Goal: Information Seeking & Learning: Learn about a topic

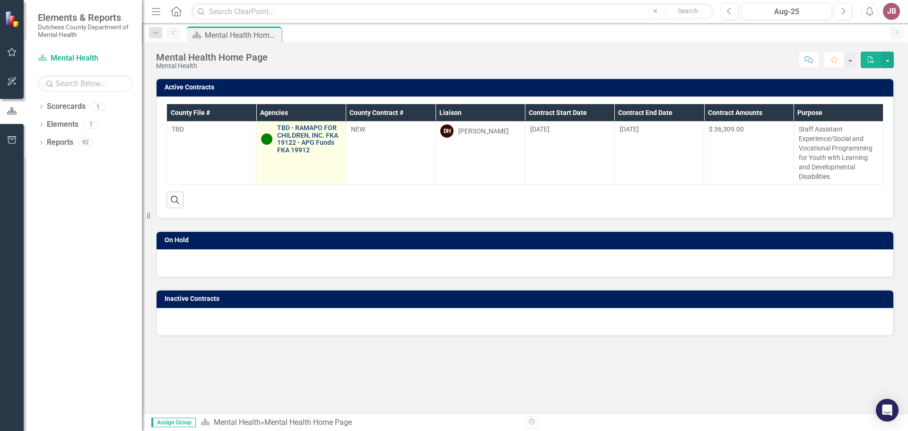
click at [306, 135] on link "TBD - RAMAPO FOR CHILDREN, INC. FKA 19122 - APG Funds FKA 19912" at bounding box center [308, 138] width 63 height 29
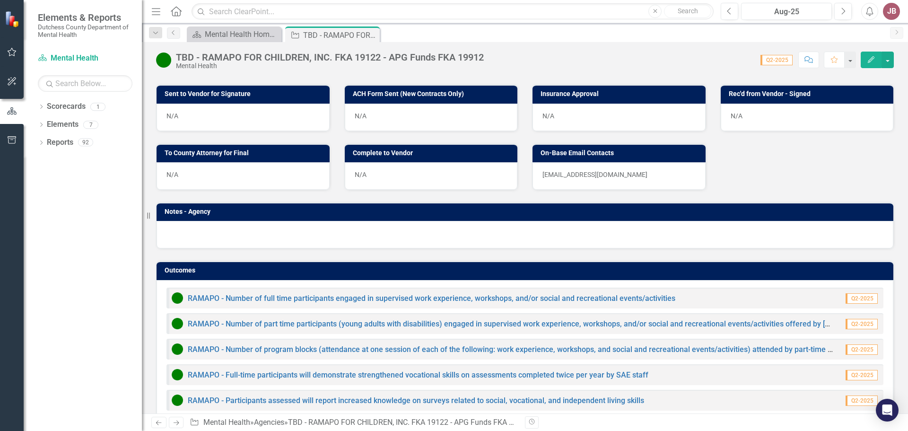
scroll to position [560, 0]
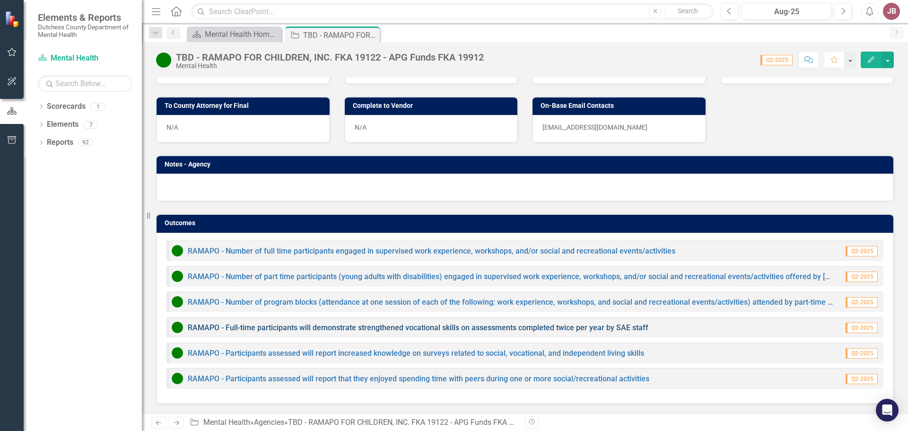
click at [293, 324] on link "RAMAPO - Full-time participants will demonstrate strengthened vocational skills…" at bounding box center [418, 327] width 460 height 9
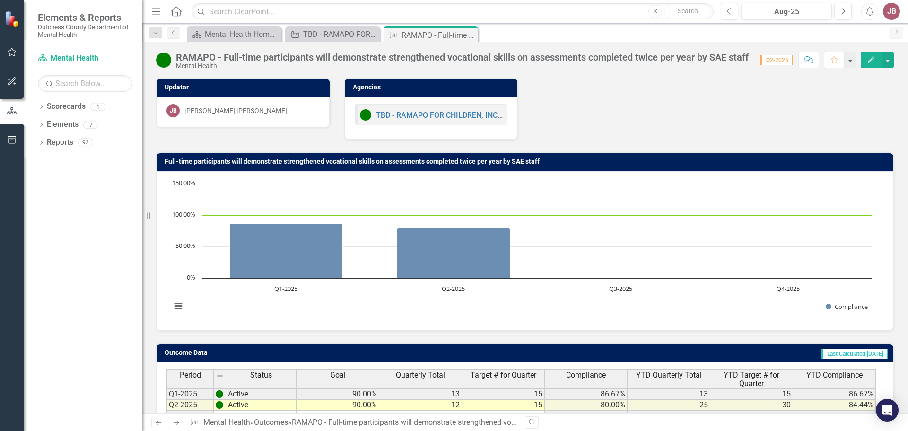
scroll to position [75, 0]
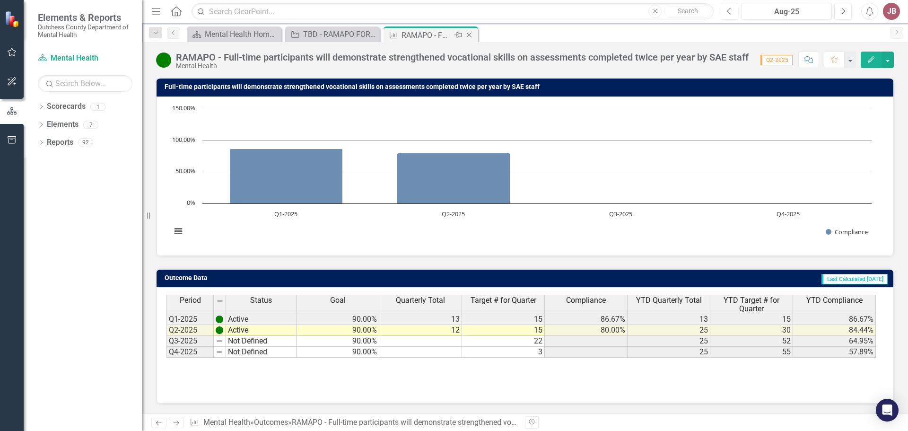
click at [469, 34] on icon "Close" at bounding box center [468, 35] width 9 height 8
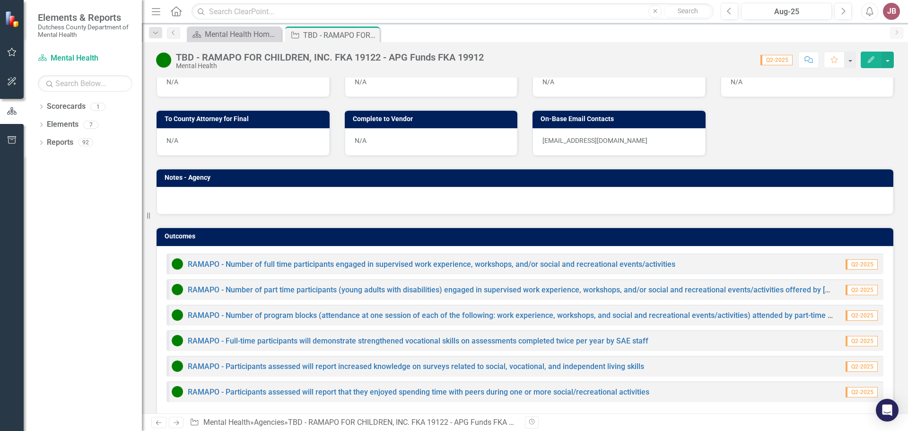
scroll to position [560, 0]
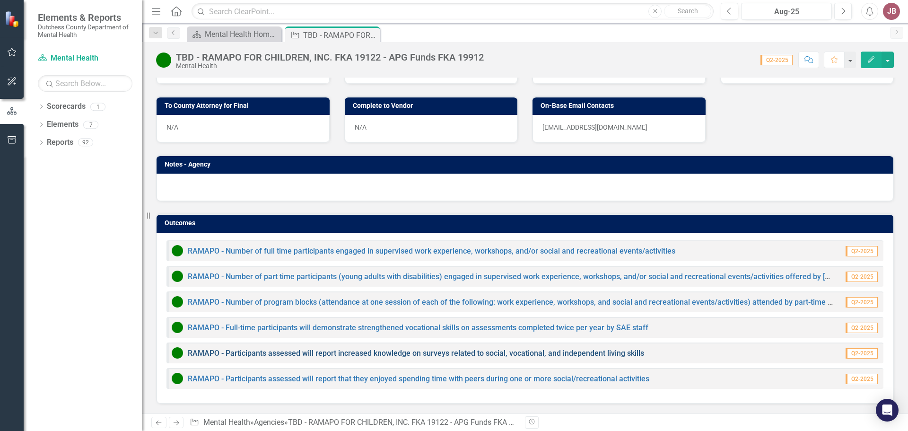
click at [327, 356] on link "RAMAPO - Participants assessed will report increased knowledge on surveys relat…" at bounding box center [416, 352] width 456 height 9
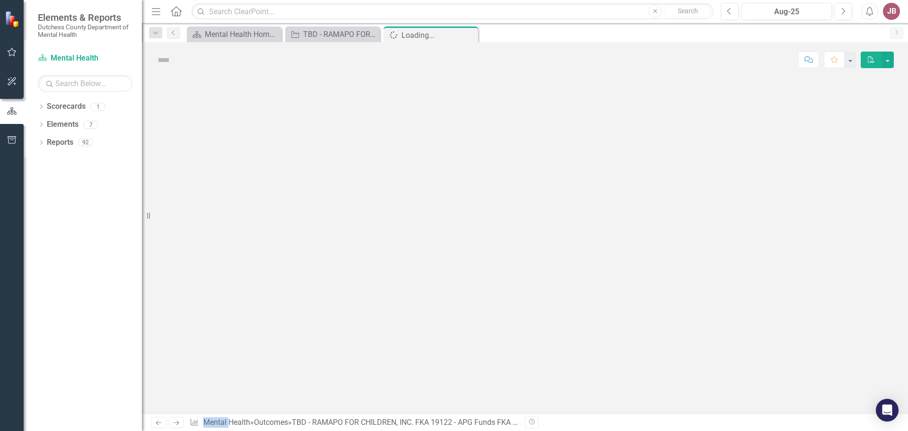
click at [327, 356] on div at bounding box center [525, 246] width 766 height 336
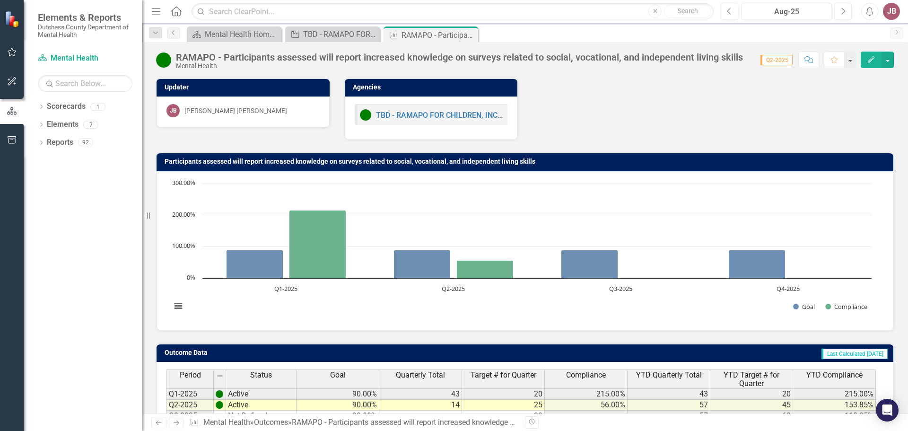
scroll to position [75, 0]
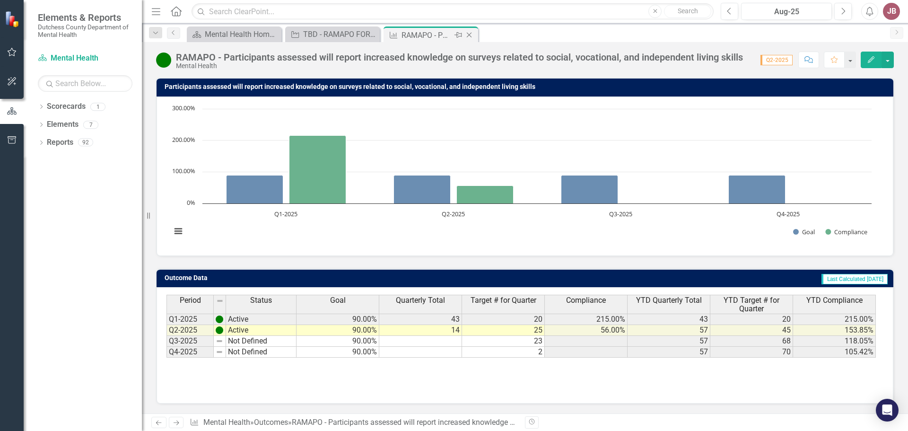
click at [469, 36] on icon "Close" at bounding box center [468, 35] width 9 height 8
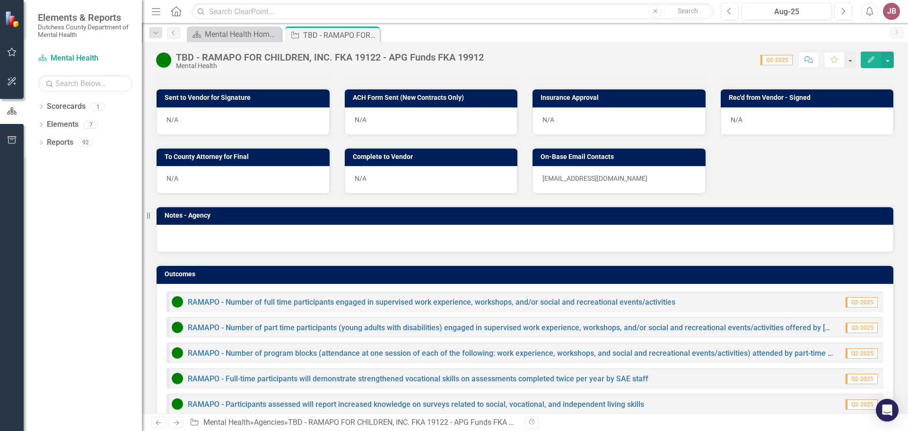
scroll to position [560, 0]
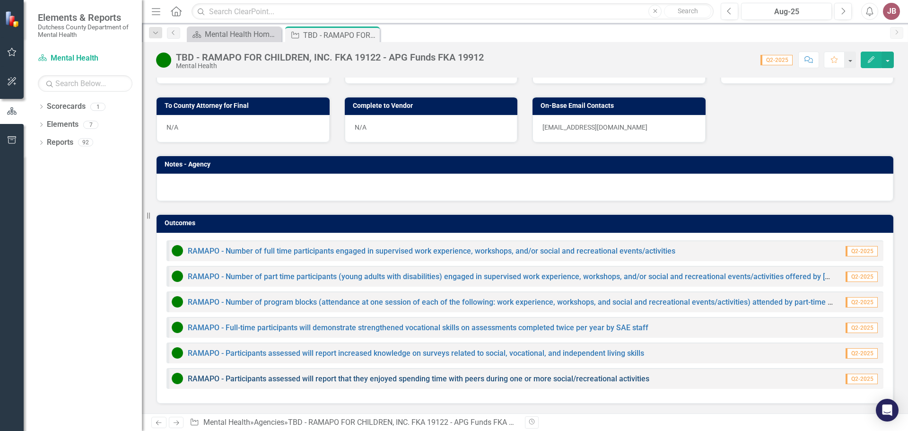
click at [360, 381] on link "RAMAPO - Participants assessed will report that they enjoyed spending time with…" at bounding box center [418, 378] width 461 height 9
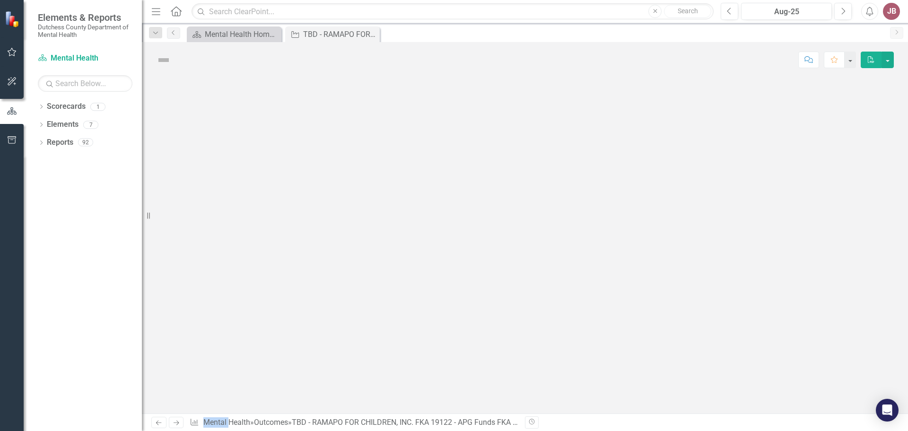
click at [360, 381] on div at bounding box center [525, 246] width 766 height 336
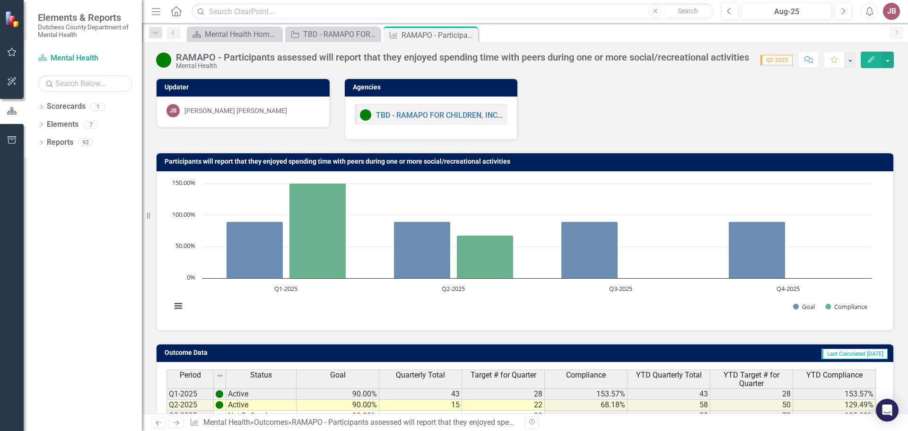
scroll to position [75, 0]
